Goal: Task Accomplishment & Management: Complete application form

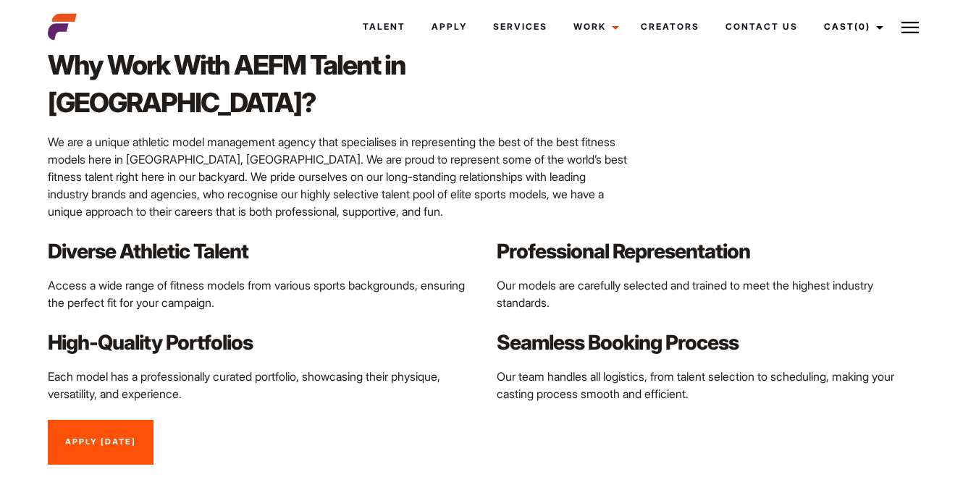
scroll to position [1324, 0]
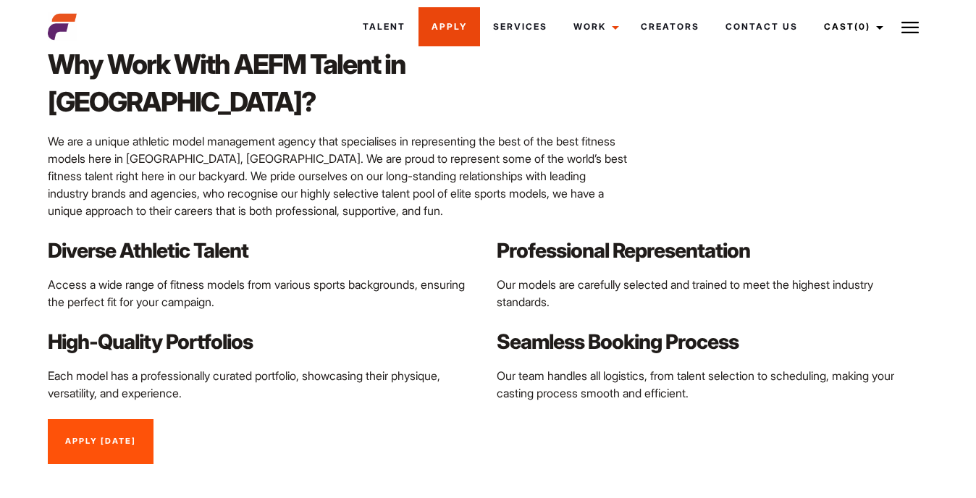
click at [440, 24] on link "Apply" at bounding box center [450, 26] width 62 height 39
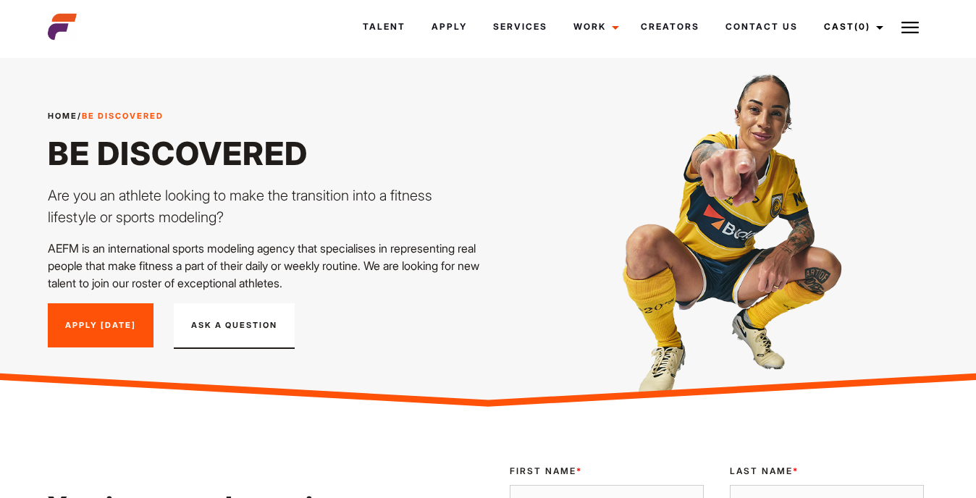
click at [209, 325] on button "Ask A Question" at bounding box center [234, 326] width 121 height 46
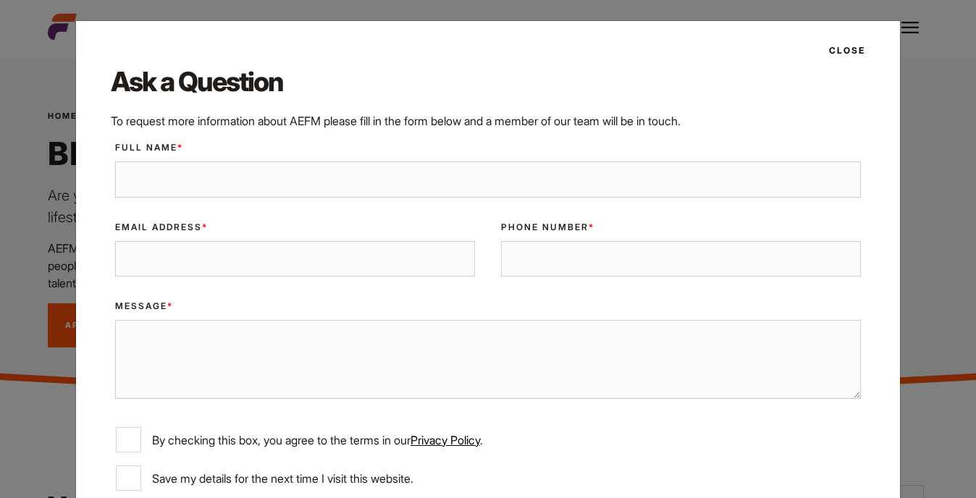
click at [852, 47] on button "Close" at bounding box center [842, 50] width 45 height 25
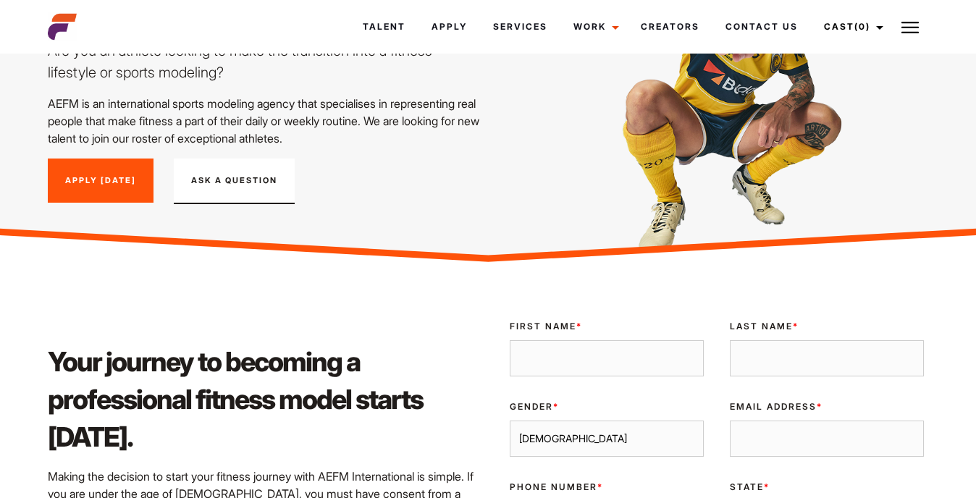
click at [137, 175] on link "Apply [DATE]" at bounding box center [101, 181] width 106 height 45
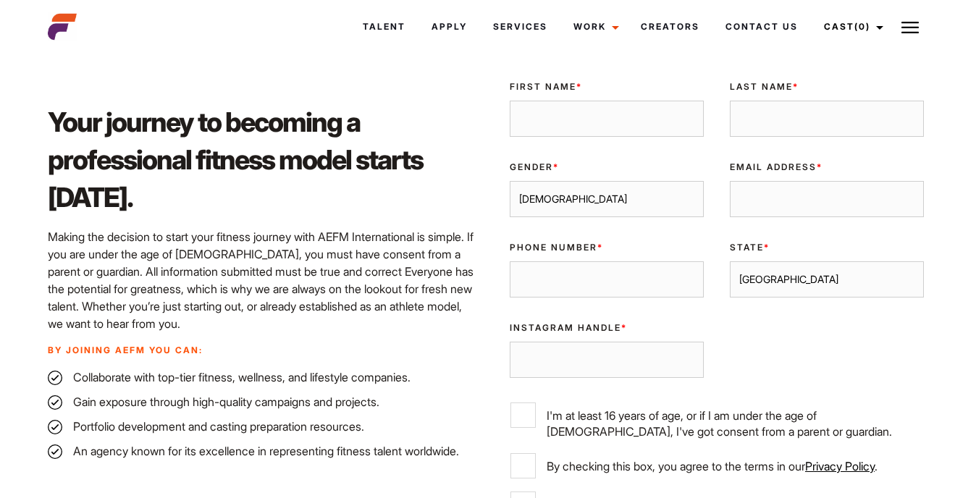
scroll to position [371, 0]
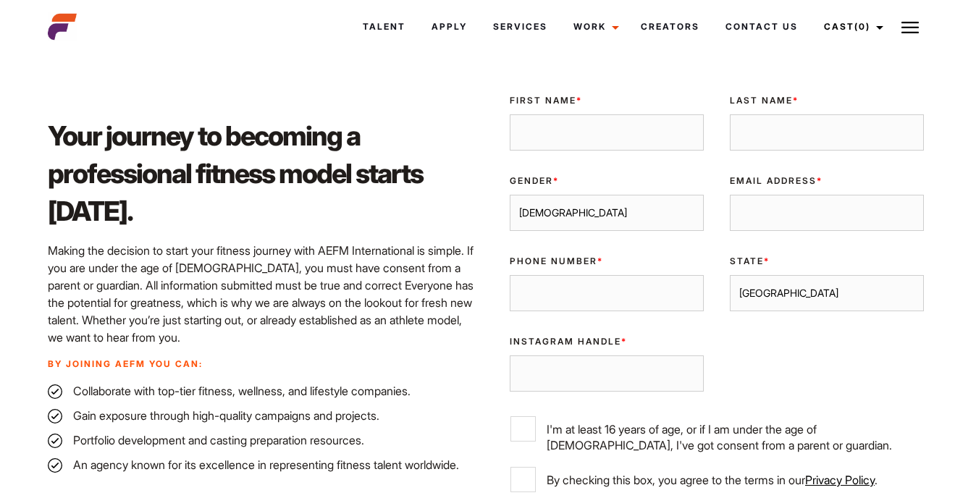
click at [552, 136] on input "First Name *" at bounding box center [607, 132] width 194 height 36
type input "shona"
click at [758, 136] on input "Last Name *" at bounding box center [827, 132] width 194 height 36
type input "biddlestone"
click at [667, 217] on select "[DEMOGRAPHIC_DATA] [DEMOGRAPHIC_DATA]" at bounding box center [607, 213] width 194 height 36
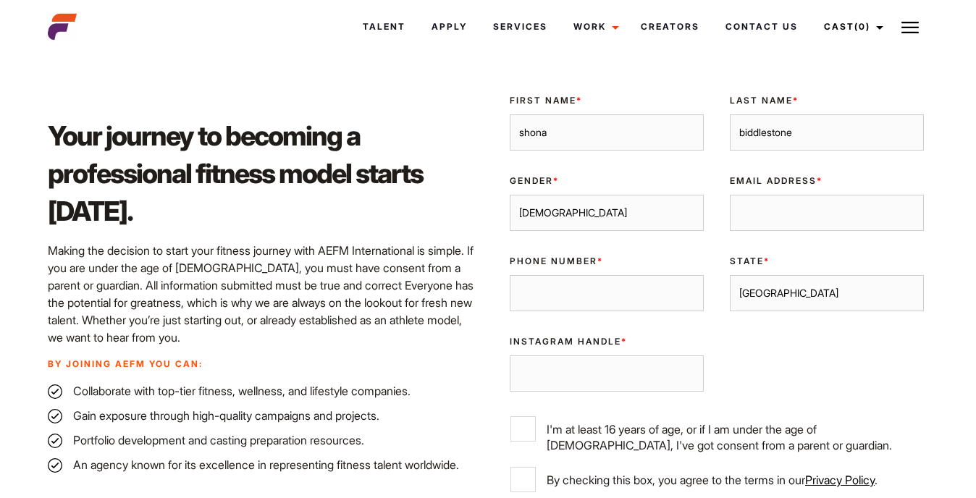
select select "[DEMOGRAPHIC_DATA]"
click at [510, 195] on select "[DEMOGRAPHIC_DATA] [DEMOGRAPHIC_DATA]" at bounding box center [607, 213] width 194 height 36
click at [749, 219] on input "Email Address *" at bounding box center [827, 213] width 194 height 36
type input "[EMAIL_ADDRESS][DOMAIN_NAME]"
click at [537, 293] on input "Phone Number *" at bounding box center [607, 293] width 194 height 36
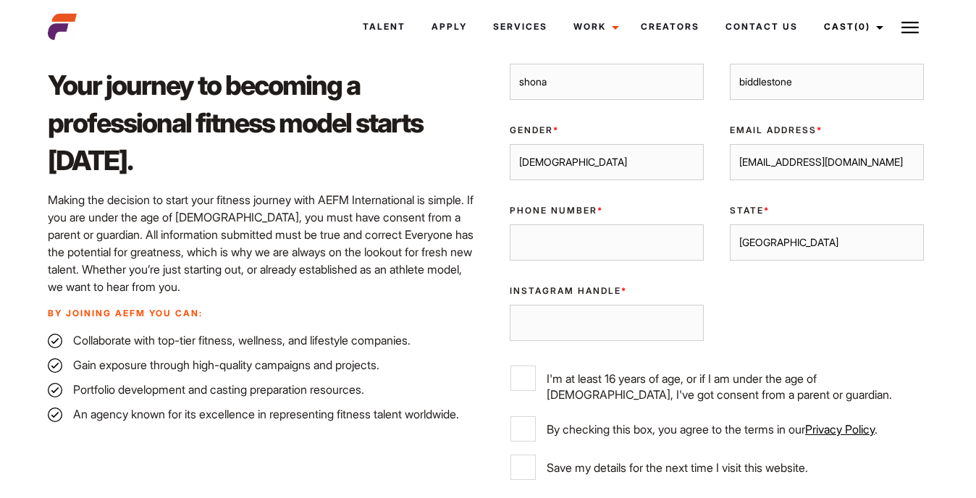
scroll to position [422, 0]
type input "0426419043"
click at [558, 329] on input "Instagram Handle *" at bounding box center [607, 322] width 194 height 36
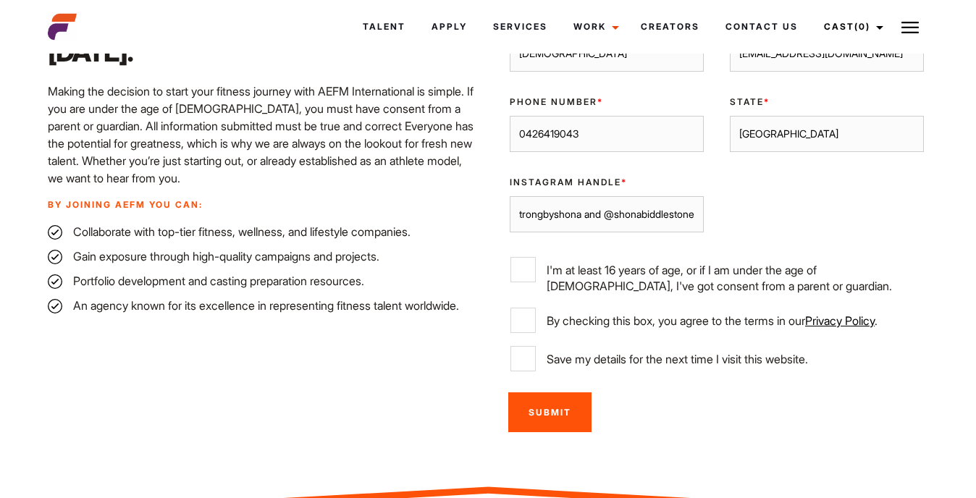
scroll to position [563, 0]
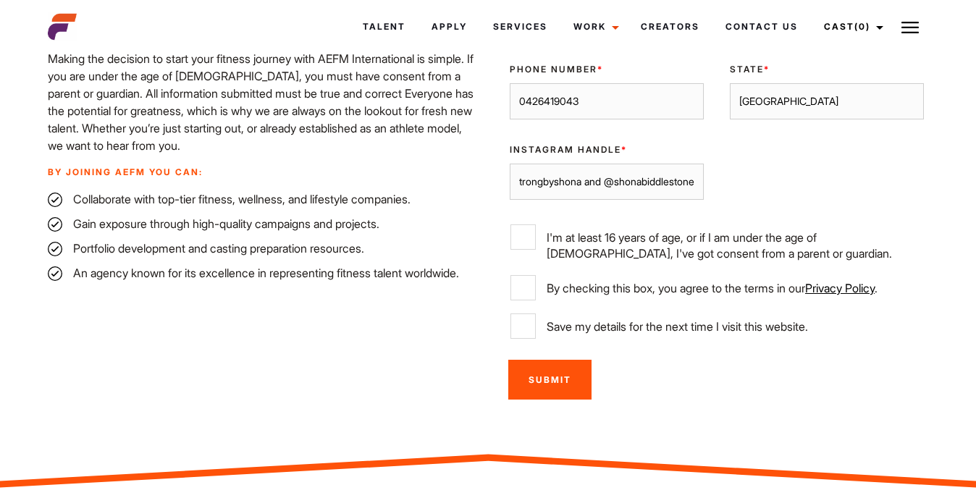
type input "@strongbyshona and @shonabiddlestone"
click at [516, 235] on input "I'm at least 16 years of age, or if I am under the age of [DEMOGRAPHIC_DATA], I…" at bounding box center [523, 236] width 25 height 25
checkbox input "true"
click at [531, 287] on input "By checking this box, you agree to the terms in our Privacy Policy ." at bounding box center [523, 287] width 25 height 25
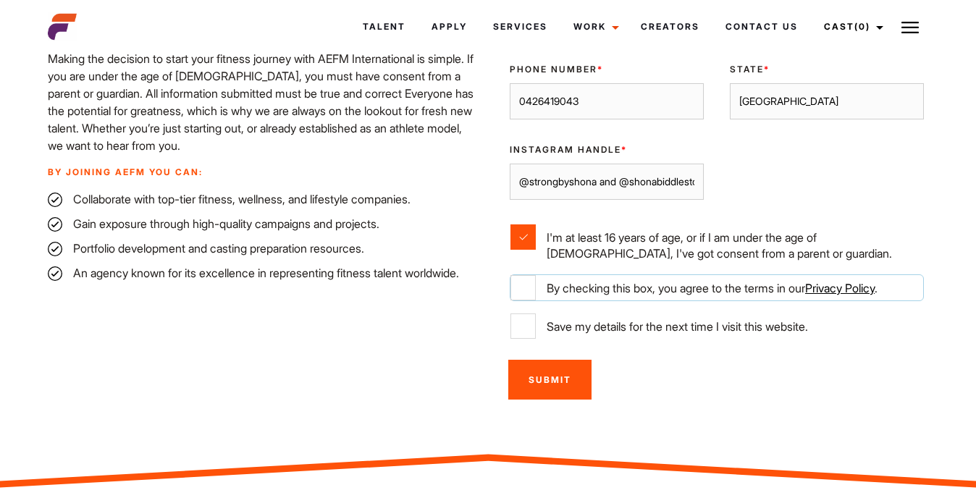
checkbox input "true"
click at [549, 384] on input "Submit" at bounding box center [549, 380] width 83 height 40
